Goal: Task Accomplishment & Management: Use online tool/utility

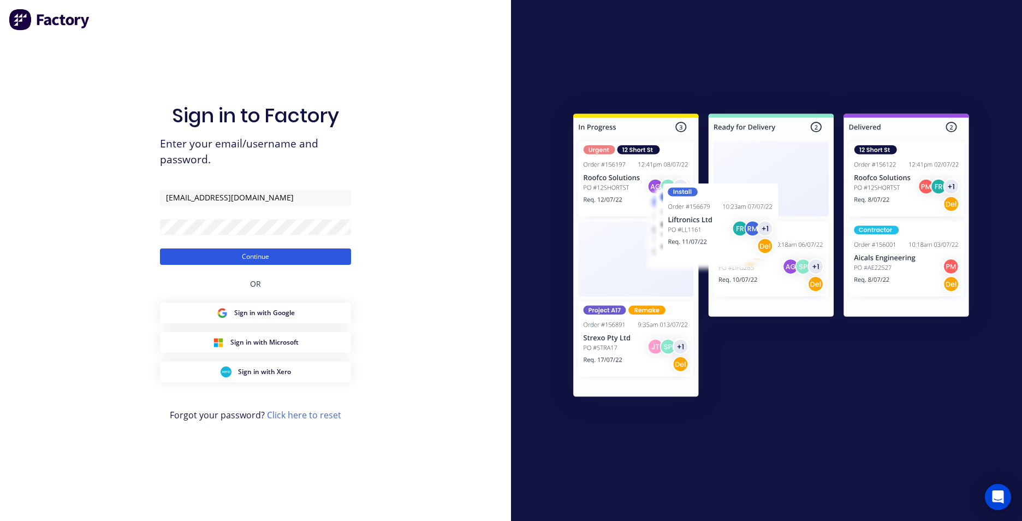
click at [274, 254] on button "Continue" at bounding box center [255, 256] width 191 height 16
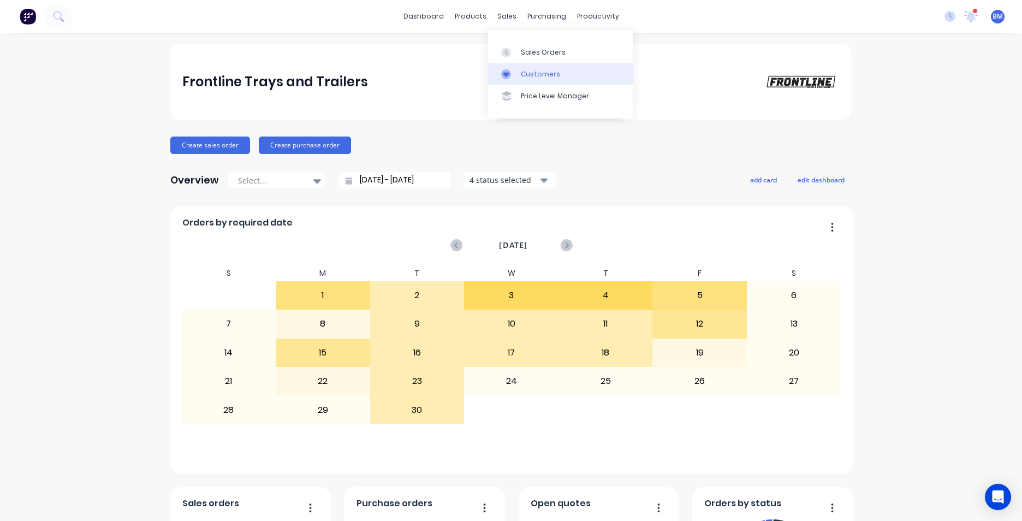
click at [522, 79] on div "Customers" at bounding box center [540, 74] width 39 height 10
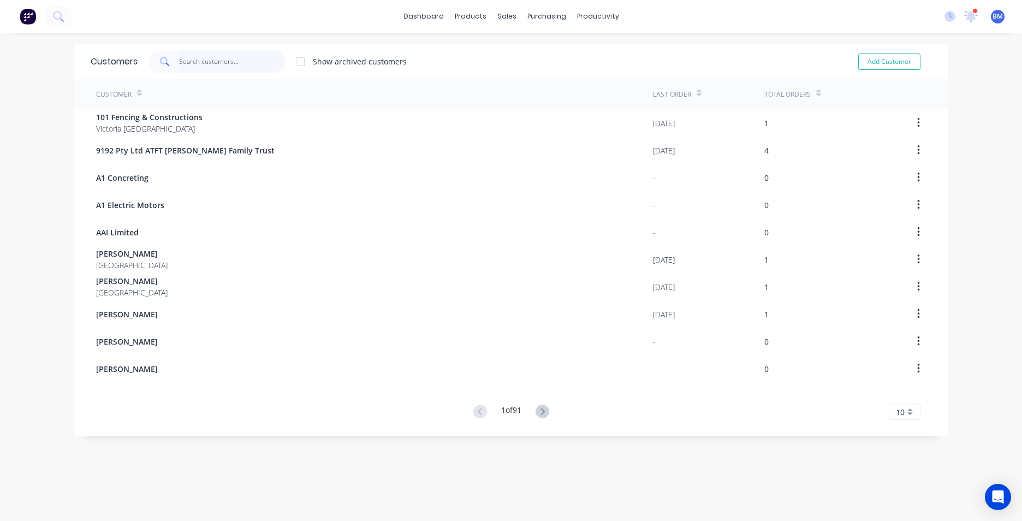
click at [240, 55] on input "text" at bounding box center [232, 62] width 106 height 22
click at [594, 56] on link "Workflow" at bounding box center [636, 52] width 145 height 22
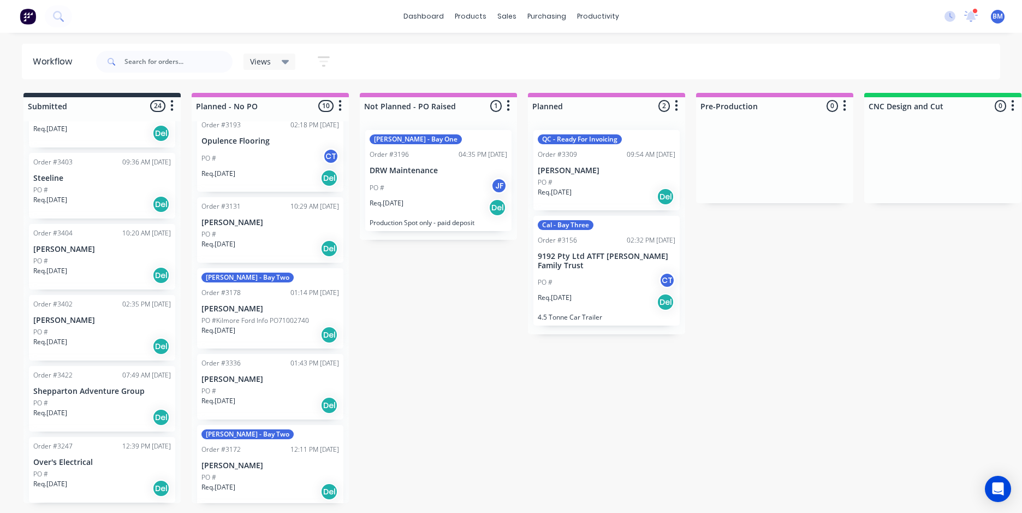
scroll to position [404, 0]
click at [248, 314] on div "[PERSON_NAME] - Bay Two Order #3178 01:14 PM [DATE] [PERSON_NAME] PO #Kilmore F…" at bounding box center [270, 309] width 146 height 80
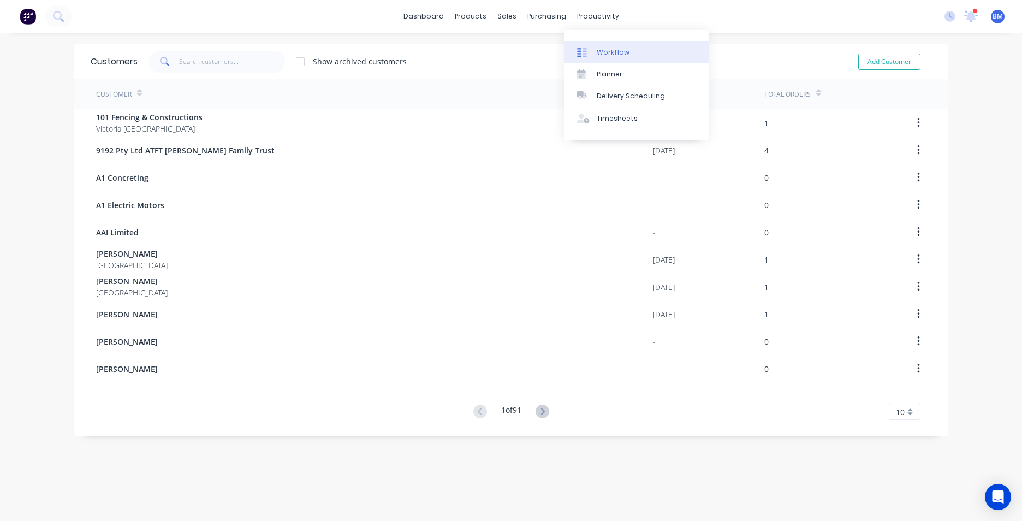
click at [605, 51] on div "Workflow" at bounding box center [613, 52] width 33 height 10
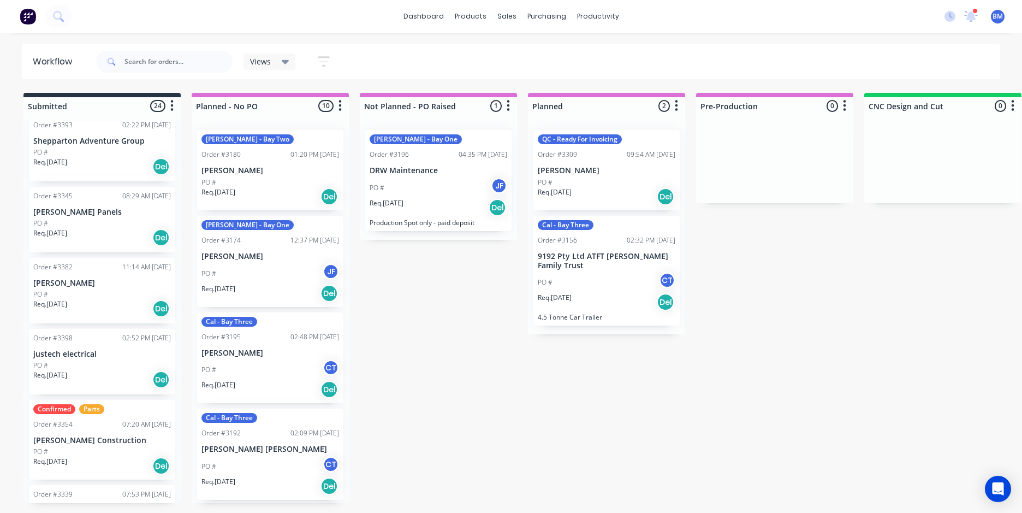
scroll to position [1037, 0]
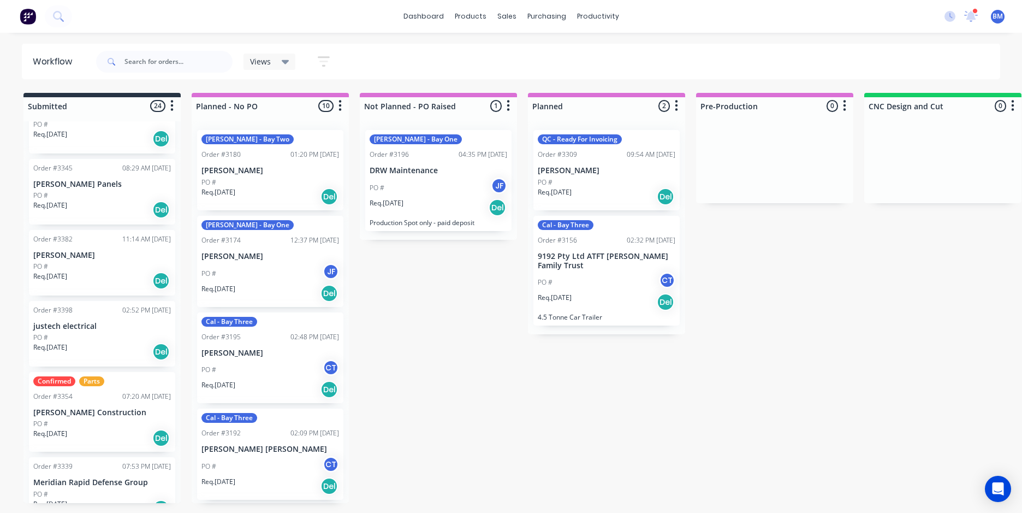
click at [97, 210] on div "Req. [DATE] Del" at bounding box center [102, 209] width 138 height 19
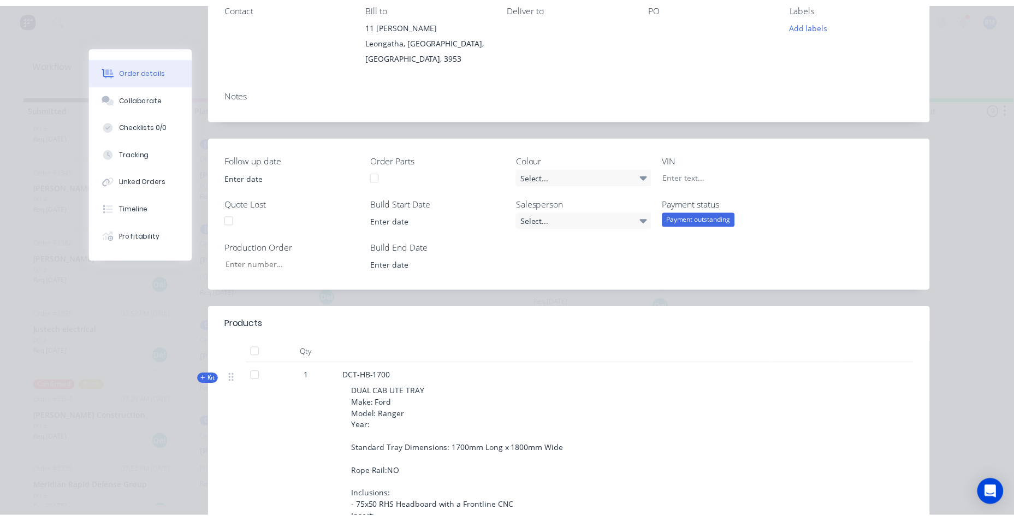
scroll to position [0, 0]
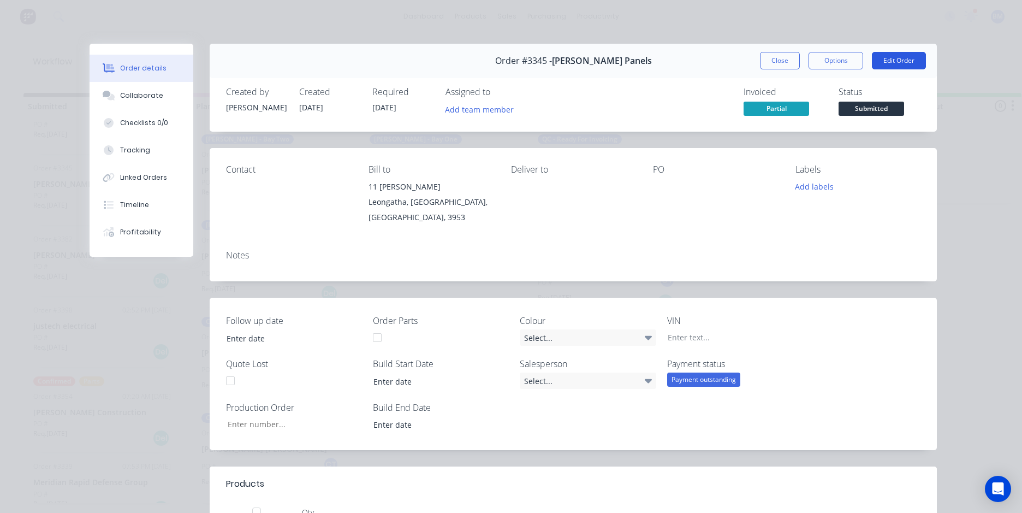
click at [882, 59] on button "Edit Order" at bounding box center [899, 60] width 54 height 17
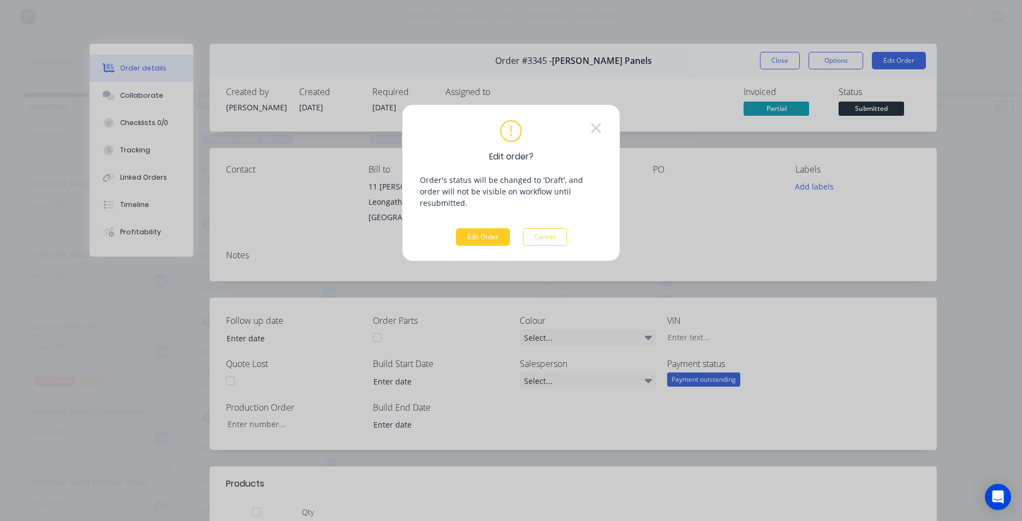
click at [483, 228] on button "Edit Order" at bounding box center [483, 236] width 54 height 17
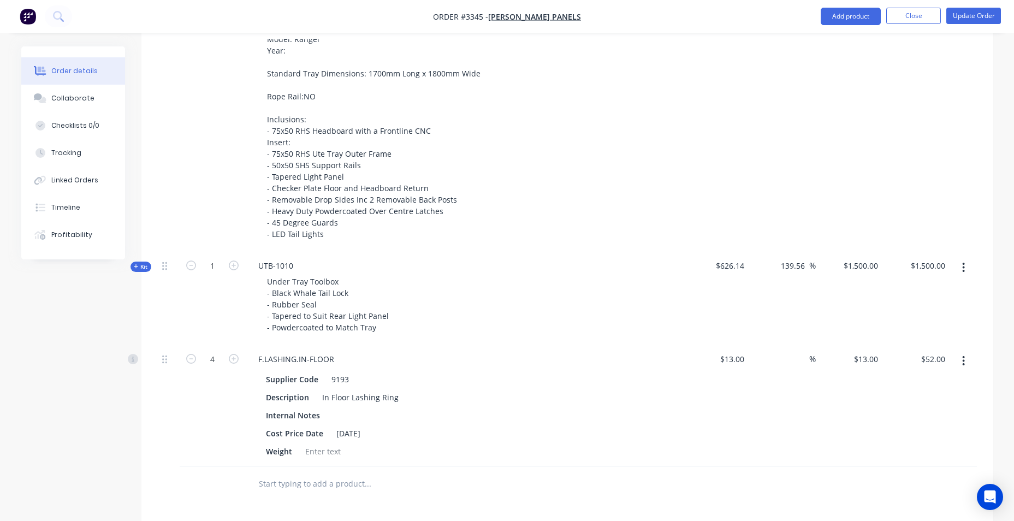
scroll to position [546, 0]
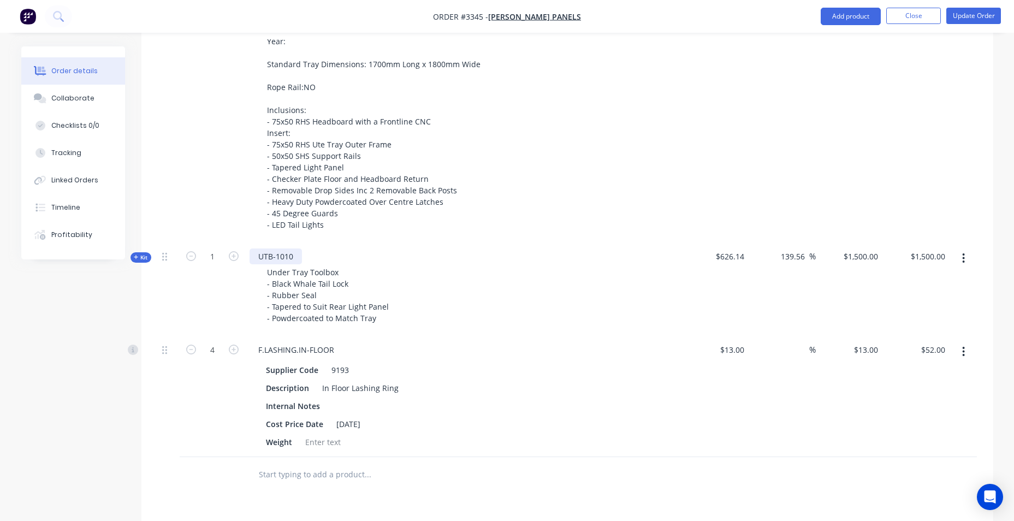
click at [288, 248] on div "UTB-1010" at bounding box center [275, 256] width 52 height 16
drag, startPoint x: 294, startPoint y: 225, endPoint x: 277, endPoint y: 230, distance: 17.6
click at [277, 248] on div "UTB-1010" at bounding box center [275, 256] width 52 height 16
click at [375, 206] on div "DCT-HB-1700 DUAL CAB UTE TRAY Make: Ford Model: Ranger Year: Standard Tray Dime…" at bounding box center [463, 109] width 437 height 265
click at [979, 15] on button "Update Order" at bounding box center [973, 16] width 55 height 16
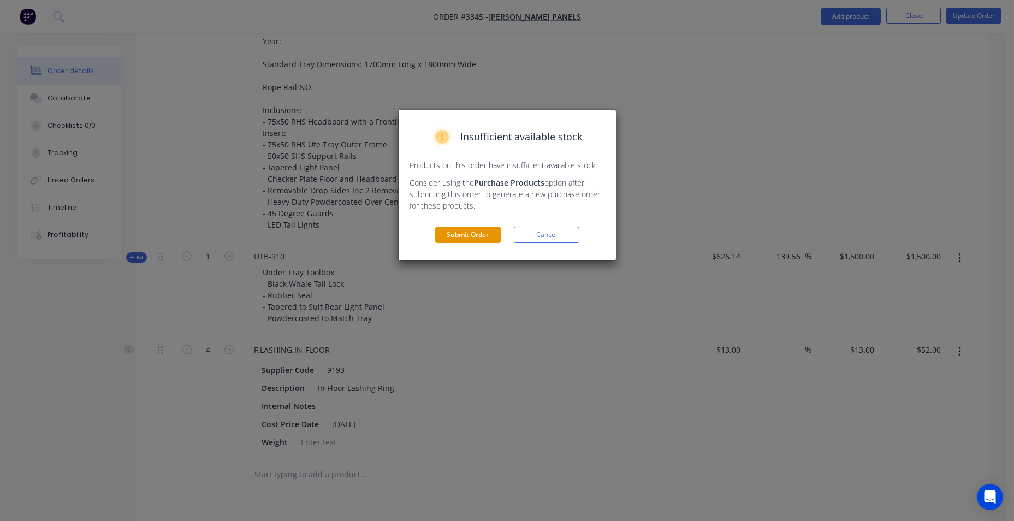
click at [461, 238] on button "Submit Order" at bounding box center [468, 235] width 66 height 16
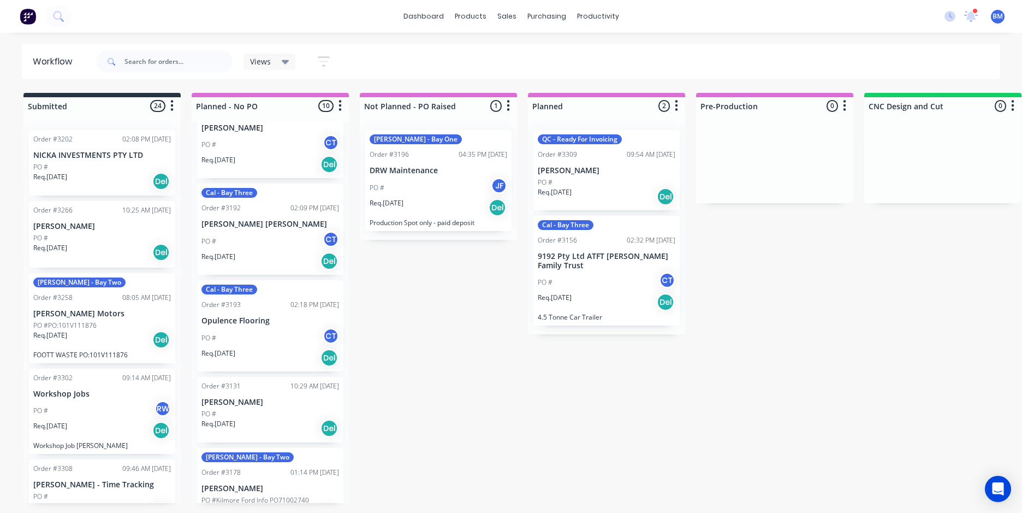
scroll to position [382, 0]
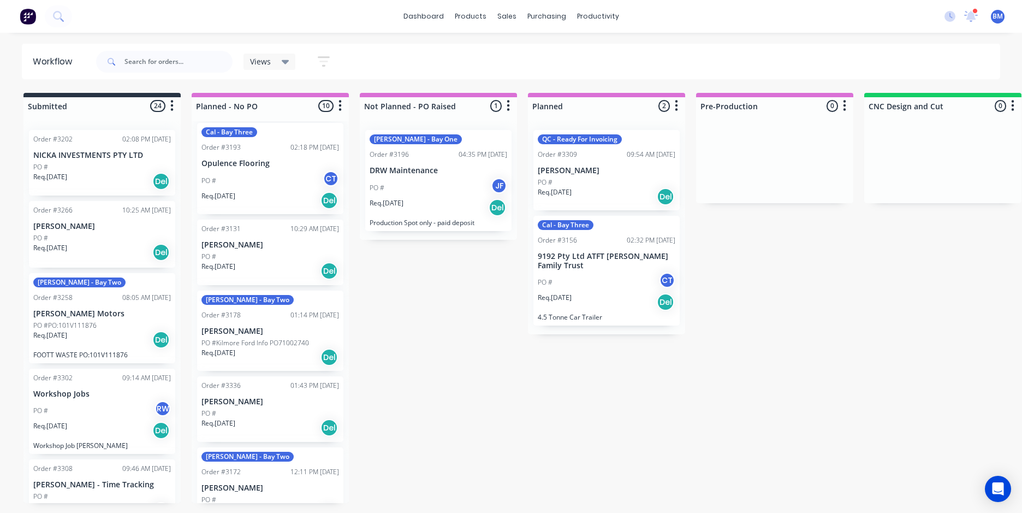
click at [188, 50] on div at bounding box center [164, 61] width 136 height 33
click at [182, 66] on input "text" at bounding box center [178, 62] width 108 height 22
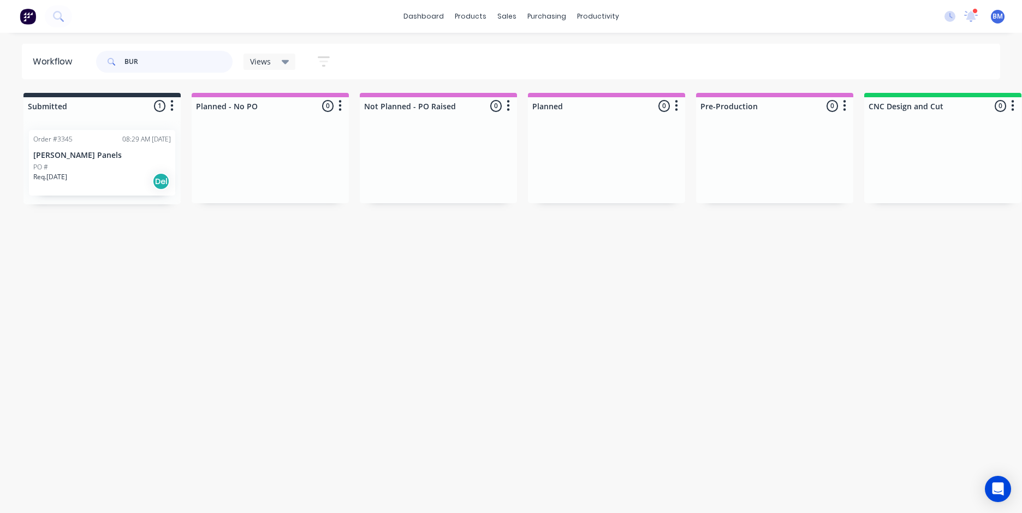
type input "BUR"
click at [79, 164] on div "PO #" at bounding box center [102, 167] width 138 height 10
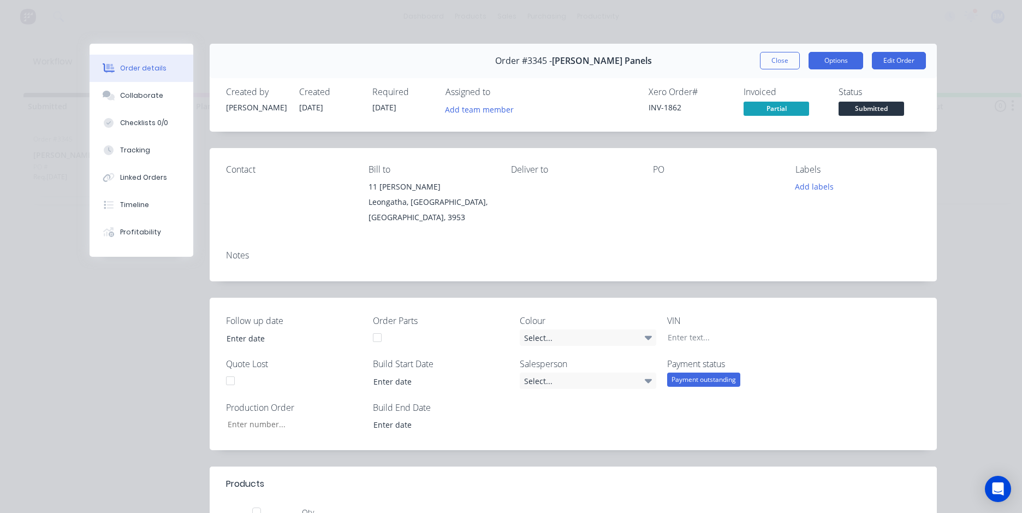
click at [832, 55] on button "Options" at bounding box center [835, 60] width 55 height 17
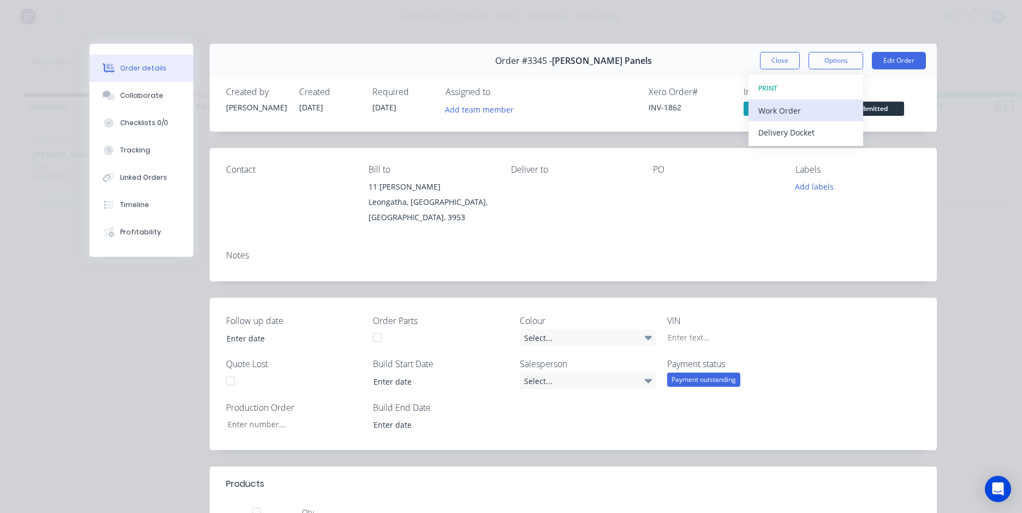
click at [834, 111] on div "Work Order" at bounding box center [805, 111] width 95 height 16
click at [811, 130] on div "Standard" at bounding box center [805, 132] width 95 height 16
